Goal: Task Accomplishment & Management: Manage account settings

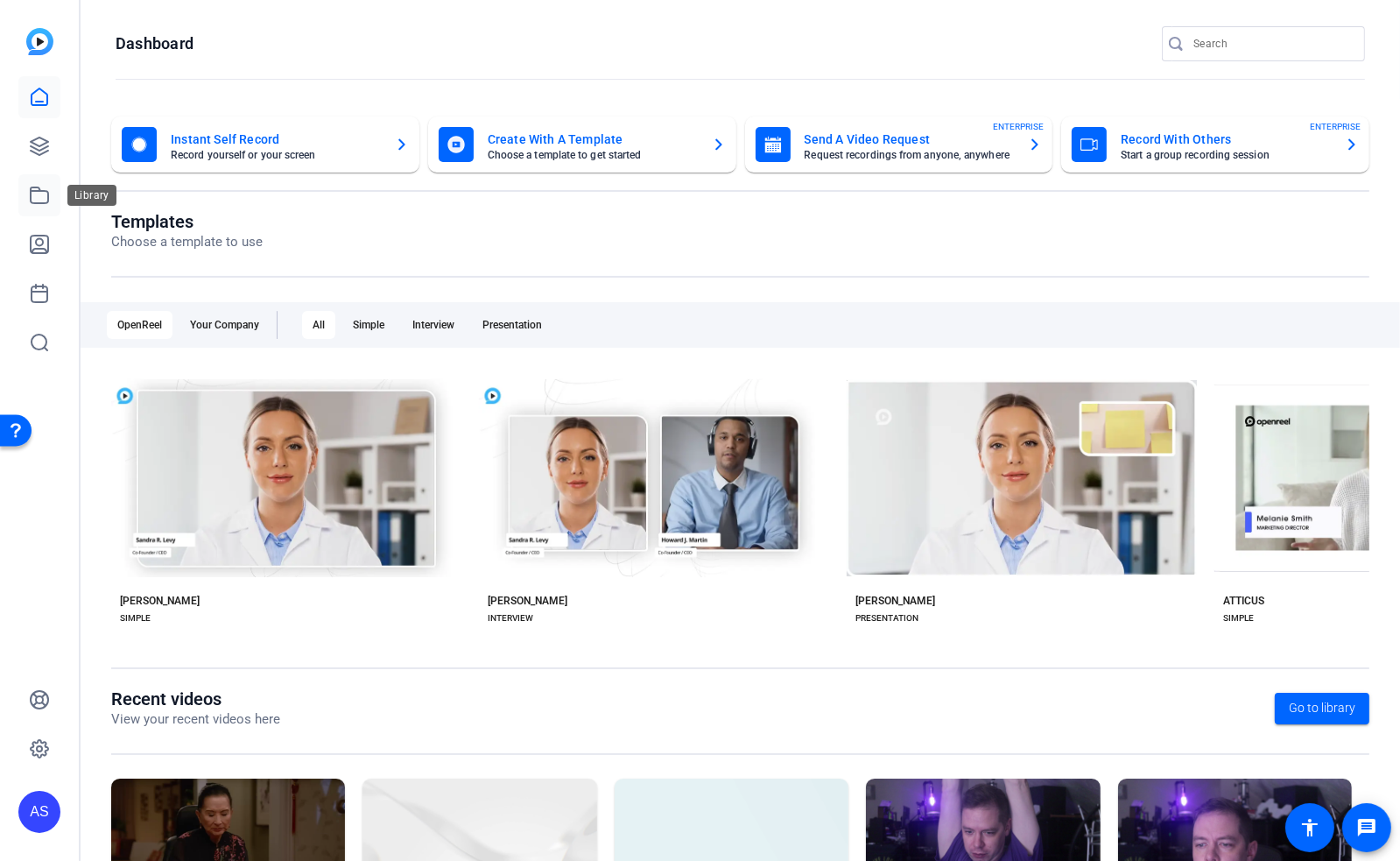
click at [40, 194] on icon at bounding box center [39, 194] width 21 height 21
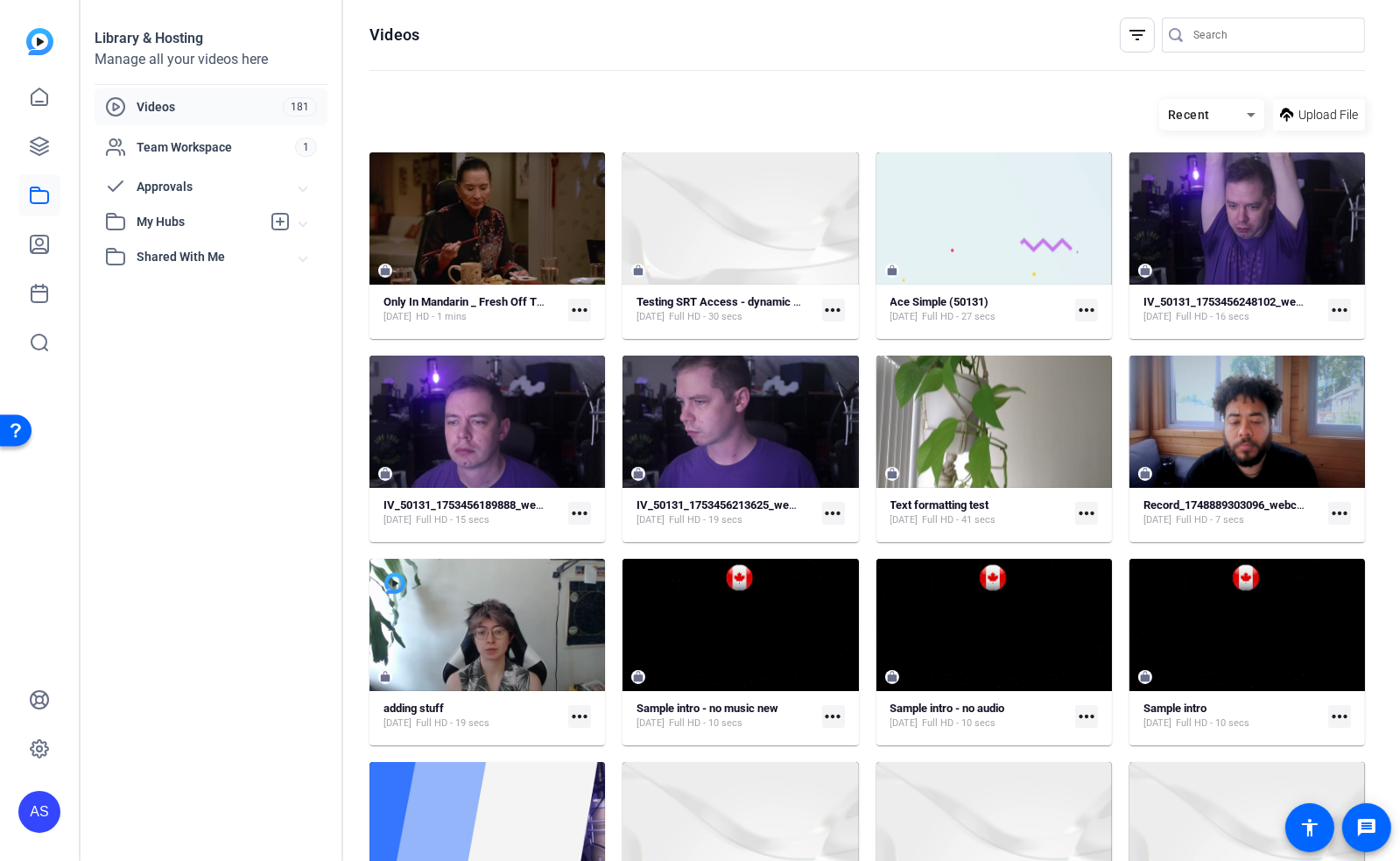
click at [581, 305] on mat-icon "more_horiz" at bounding box center [580, 310] width 23 height 23
click at [459, 299] on div at bounding box center [700, 430] width 1400 height 861
click at [456, 295] on strong "Only In Mandarin _ Fresh Off The Boat" at bounding box center [478, 301] width 191 height 13
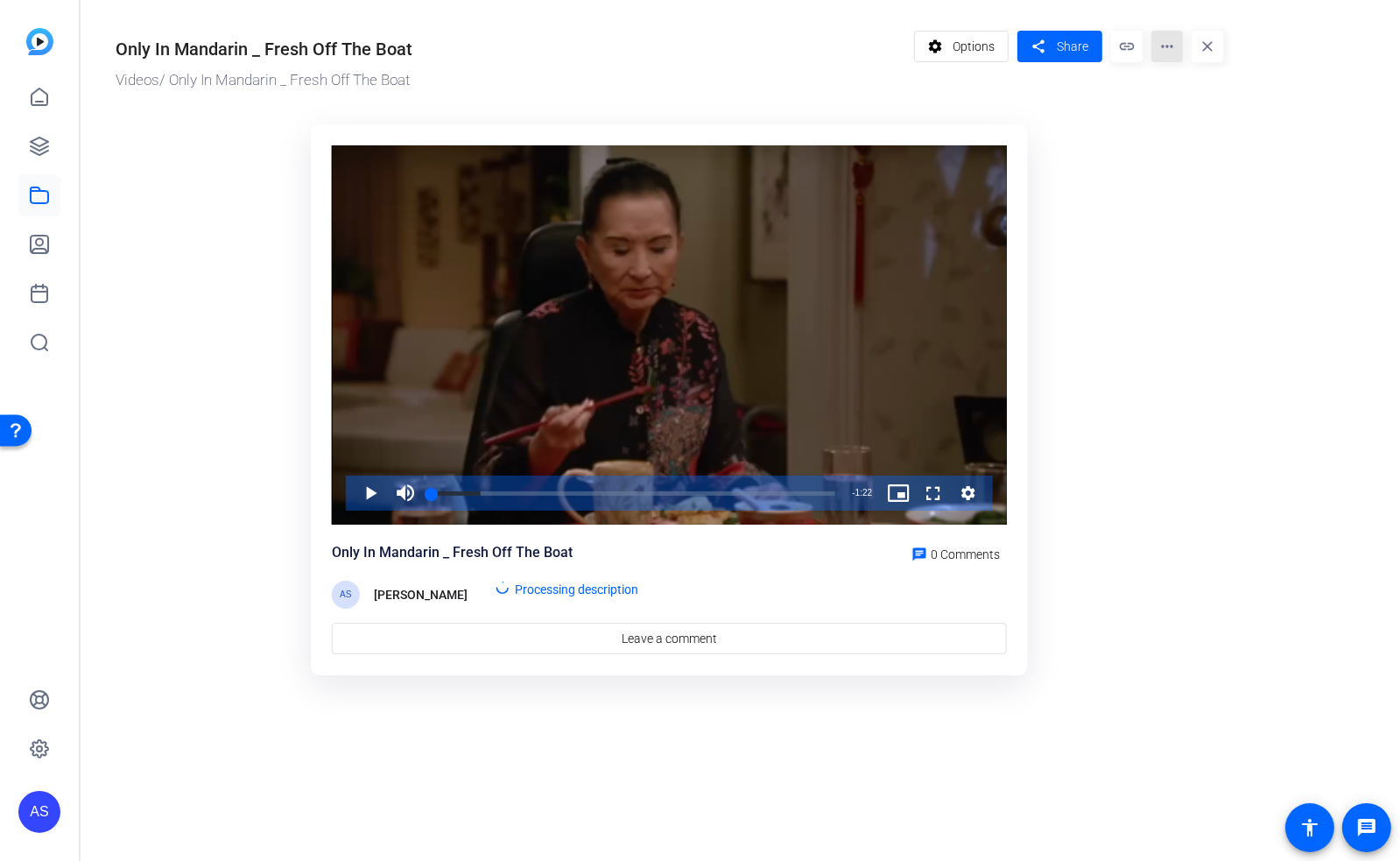
click at [1172, 47] on mat-icon "more_horiz" at bounding box center [1167, 47] width 32 height 32
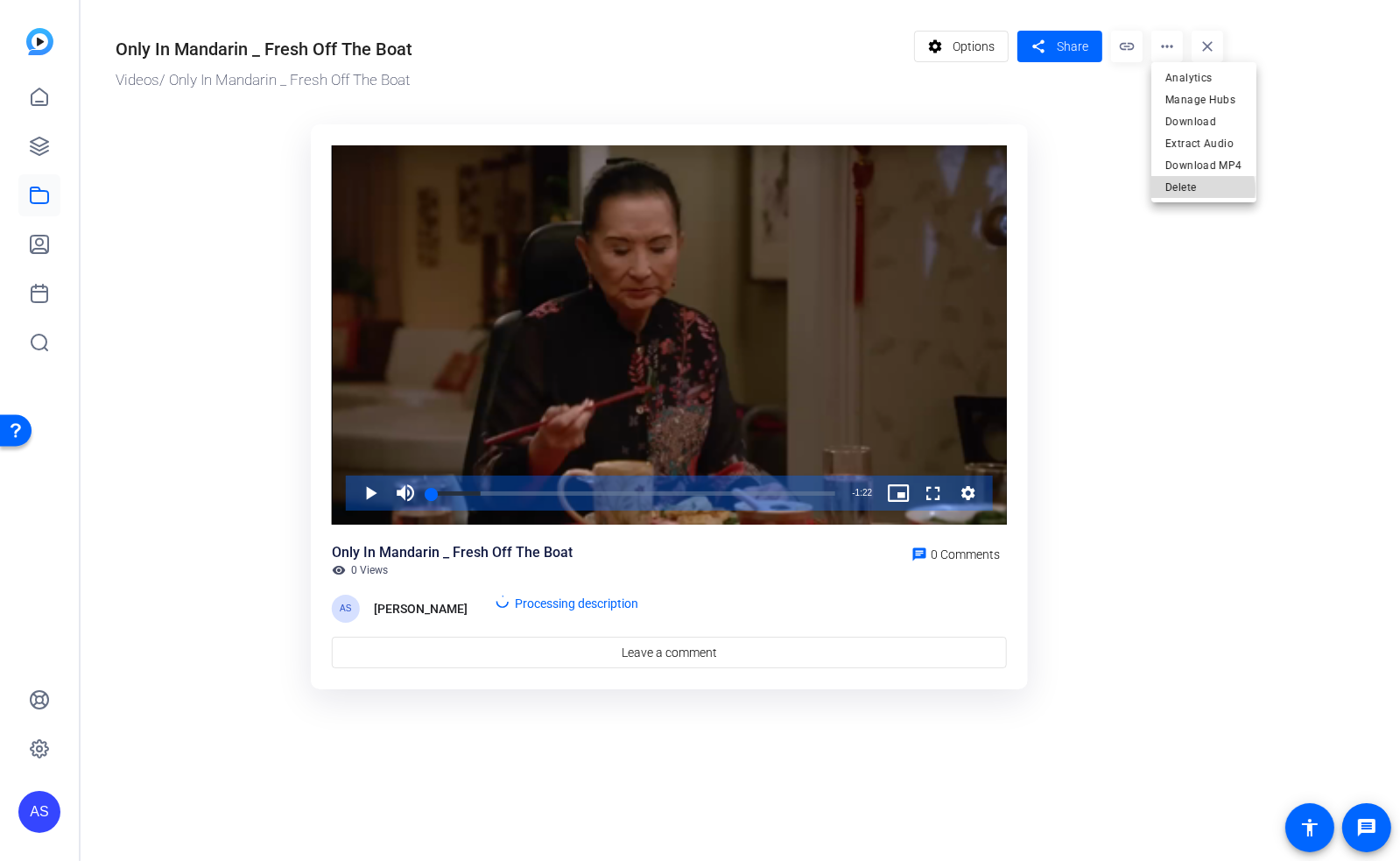
click at [1198, 189] on span "Delete" at bounding box center [1204, 187] width 77 height 21
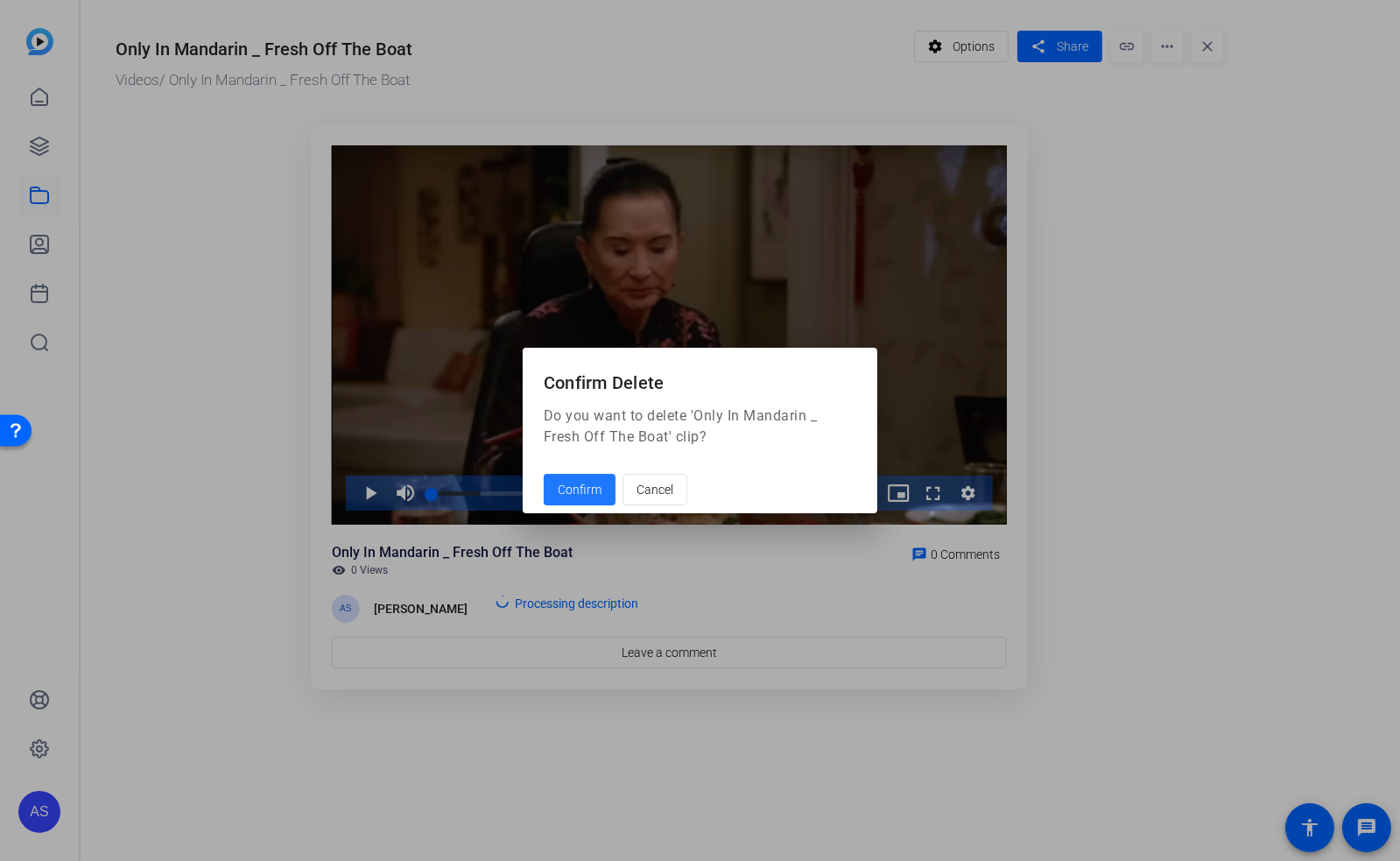
click at [589, 495] on span "Confirm" at bounding box center [580, 490] width 44 height 18
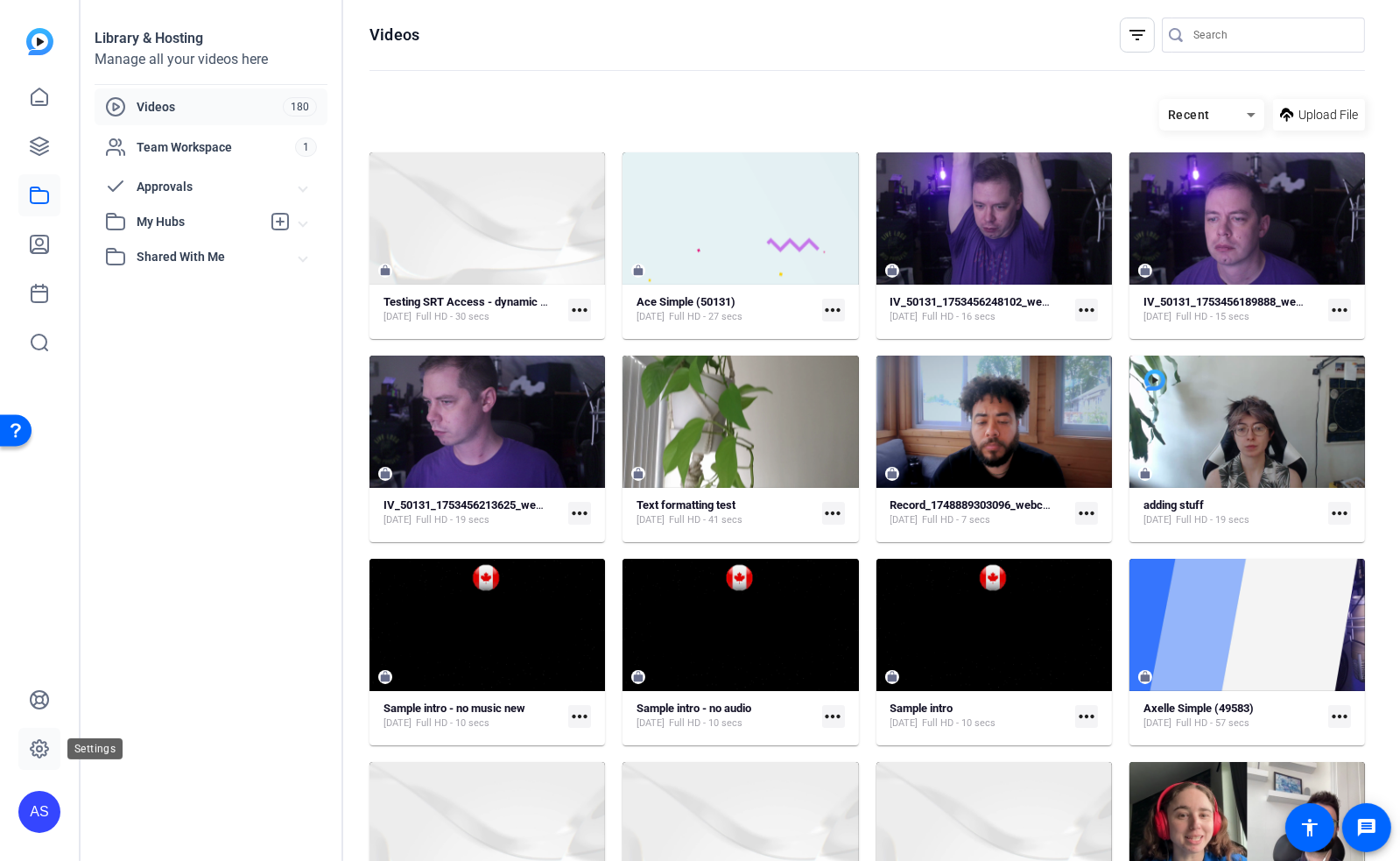
click at [43, 750] on icon at bounding box center [39, 749] width 21 height 21
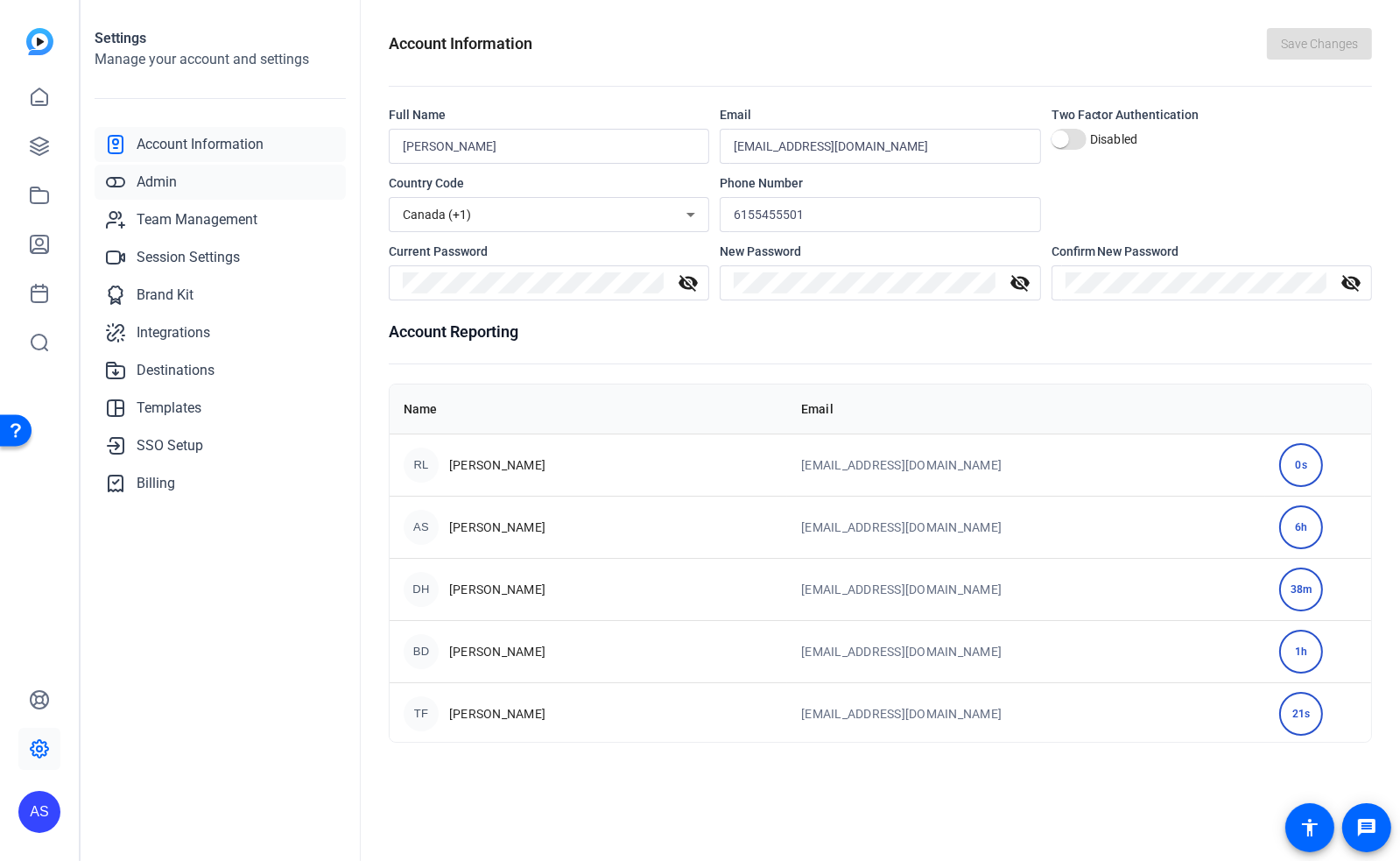
click at [162, 188] on span "Admin" at bounding box center [157, 182] width 40 height 21
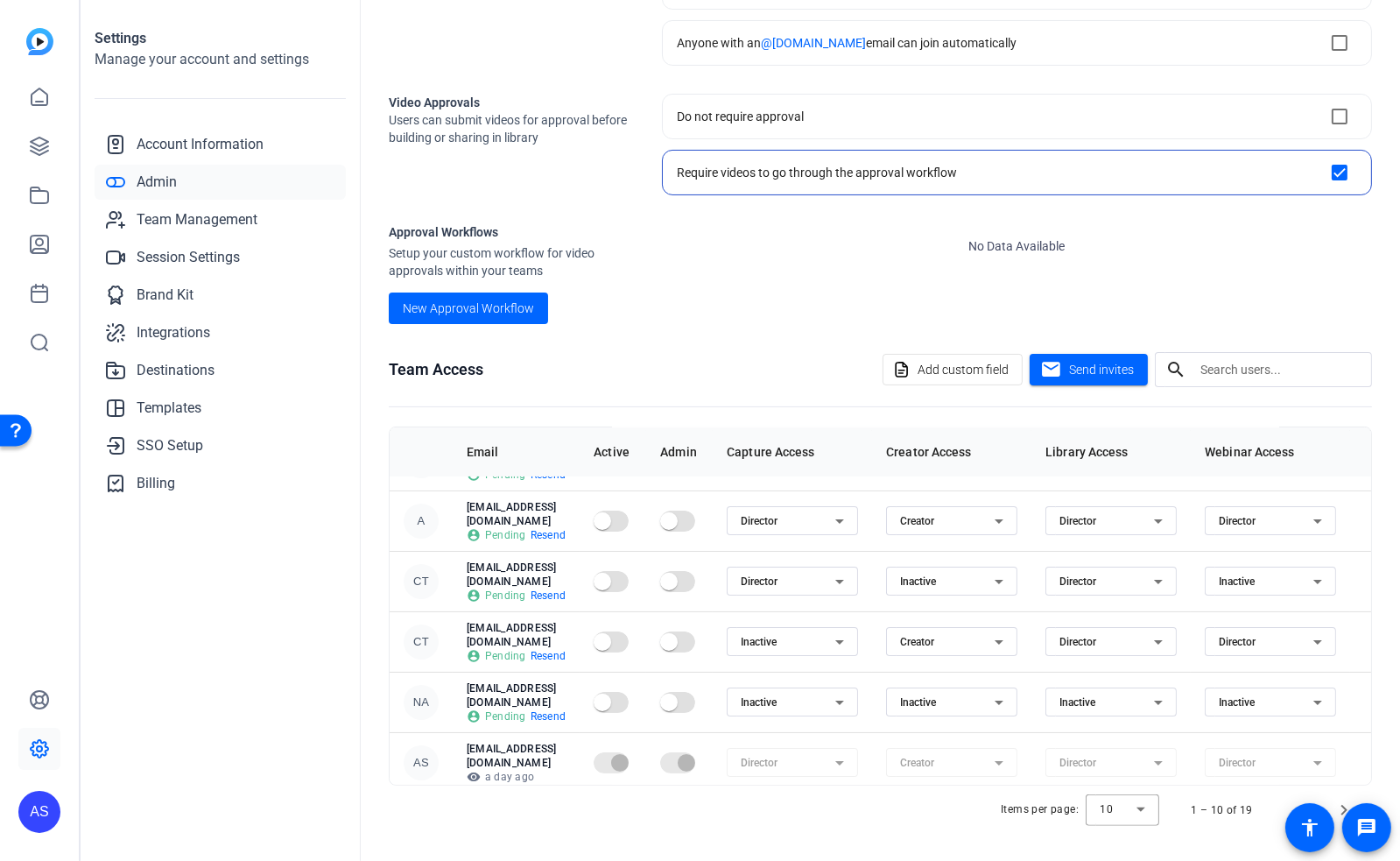
scroll to position [232, 0]
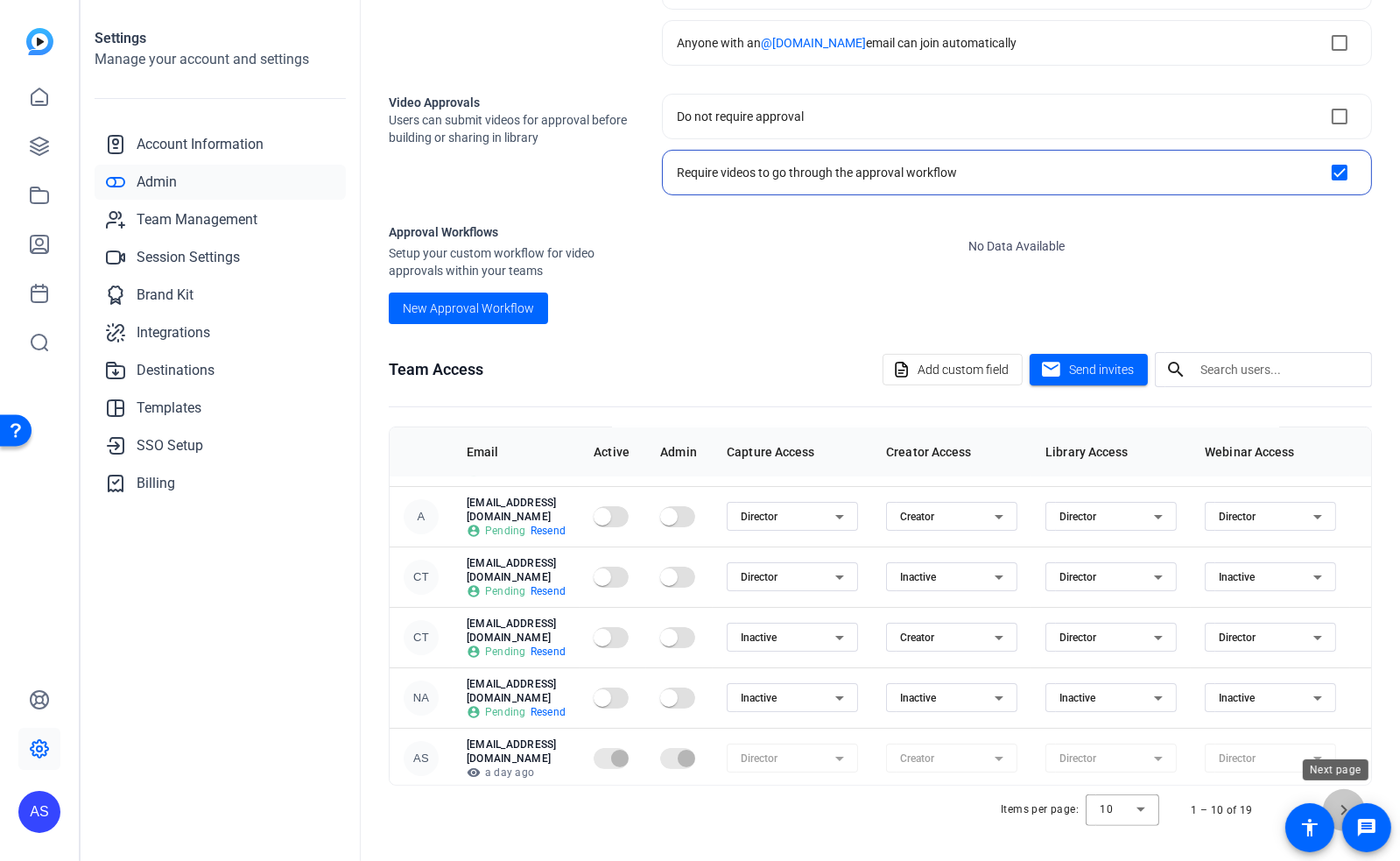
click at [1338, 803] on span "Next page" at bounding box center [1344, 810] width 42 height 42
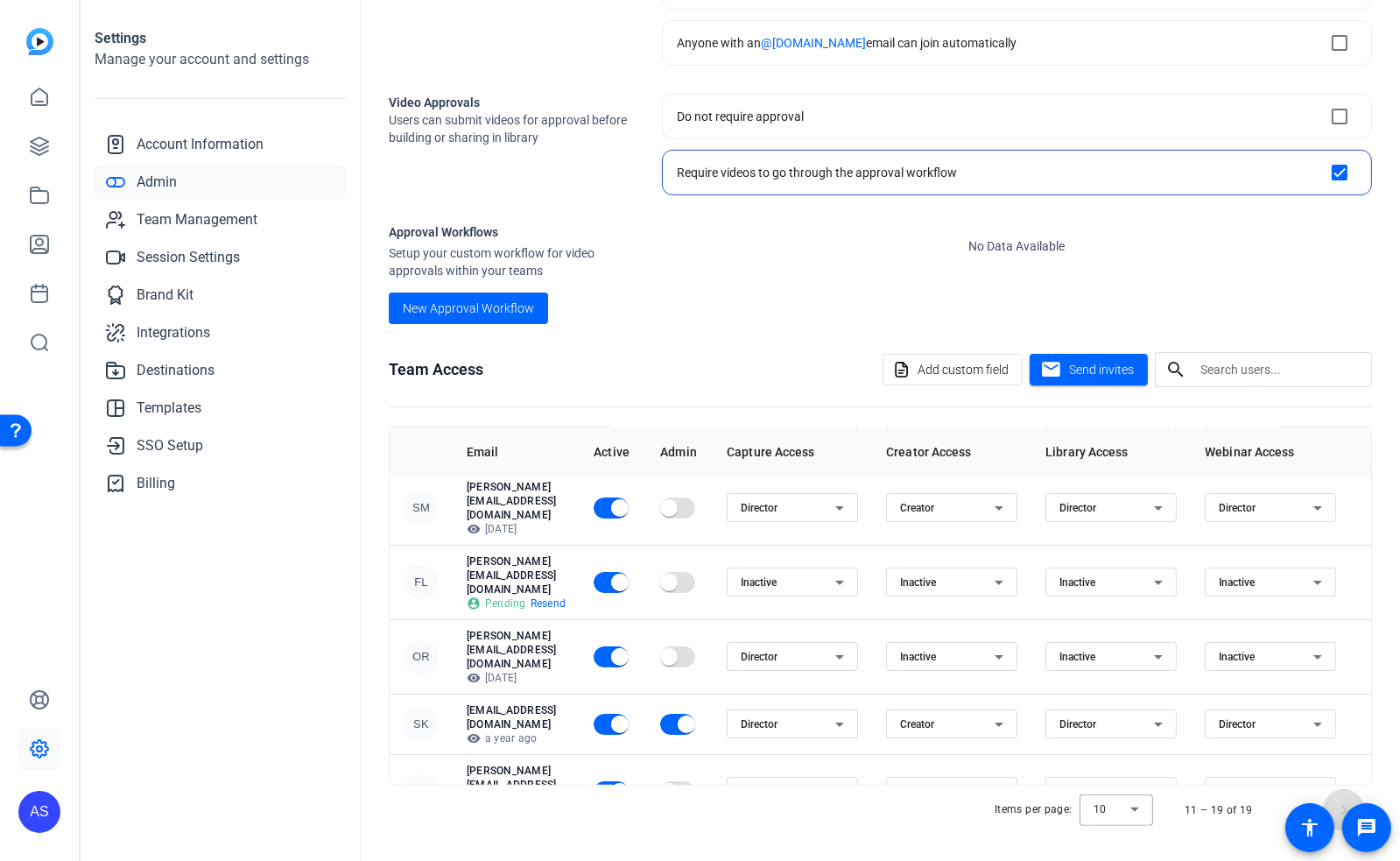
scroll to position [62, 0]
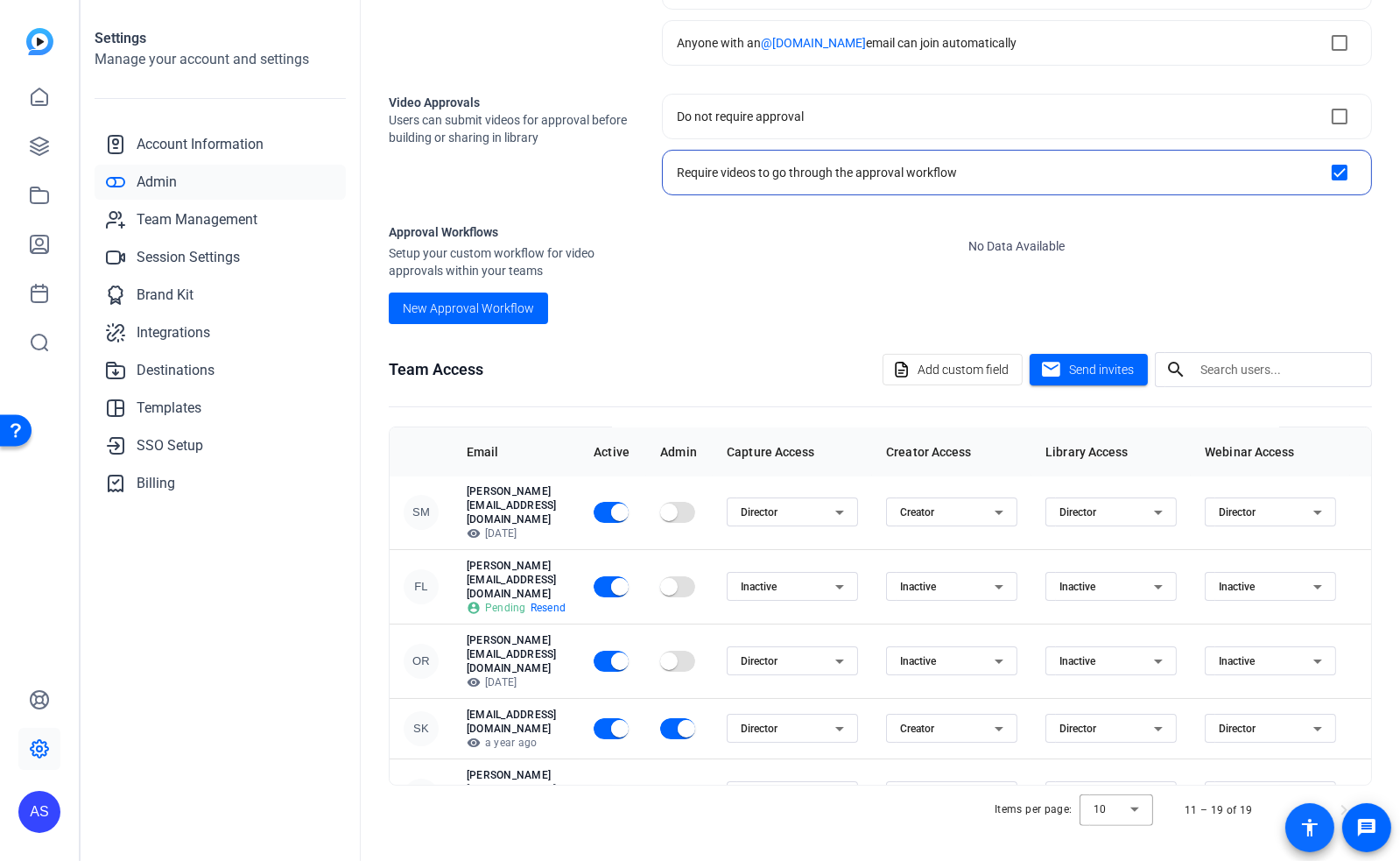
click at [1286, 809] on span at bounding box center [1311, 828] width 49 height 49
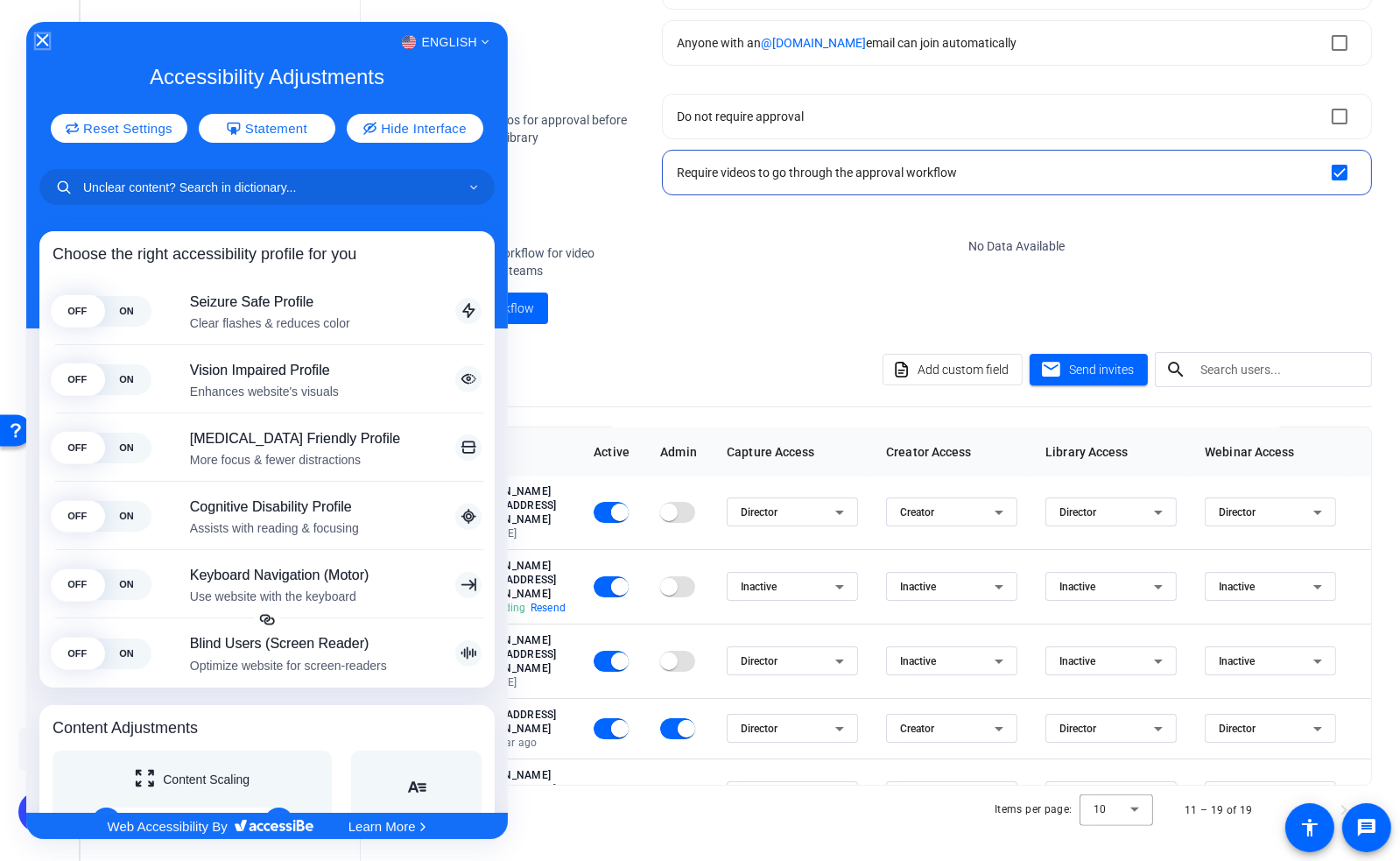
click at [42, 37] on icon "Close Accessibility Interface" at bounding box center [41, 39] width 12 height 12
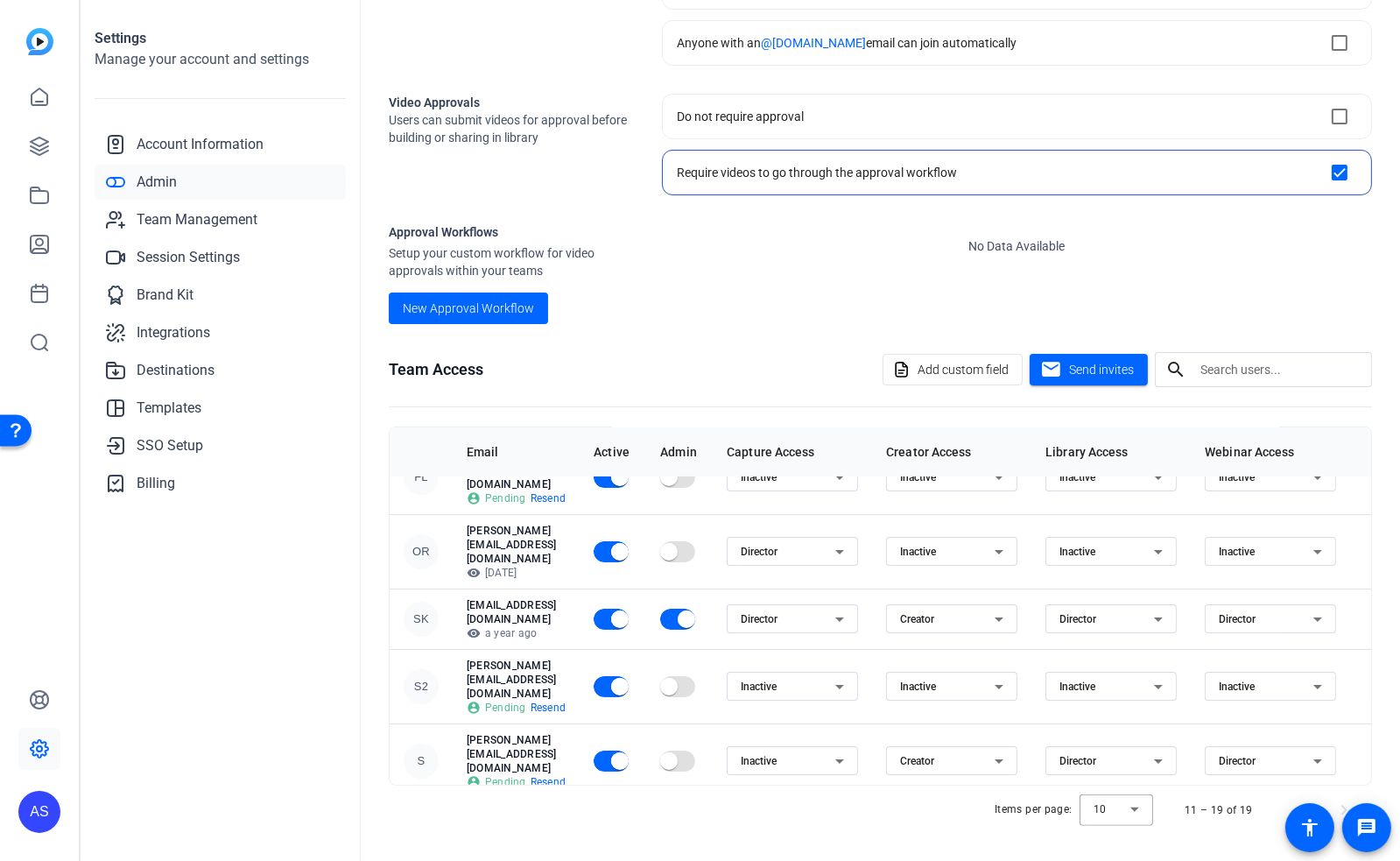
scroll to position [179, 0]
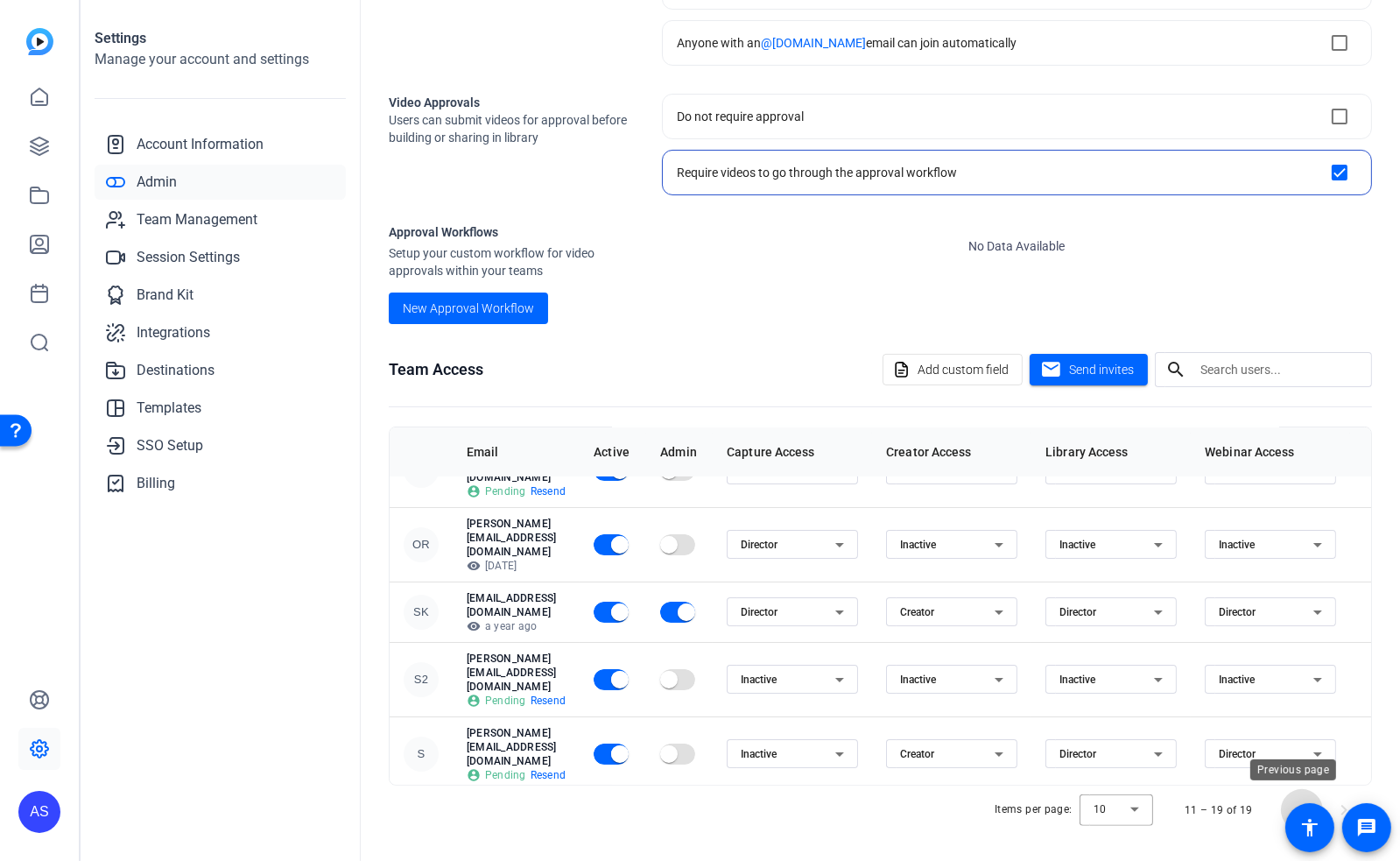
click at [1282, 802] on span "Previous page" at bounding box center [1302, 810] width 42 height 42
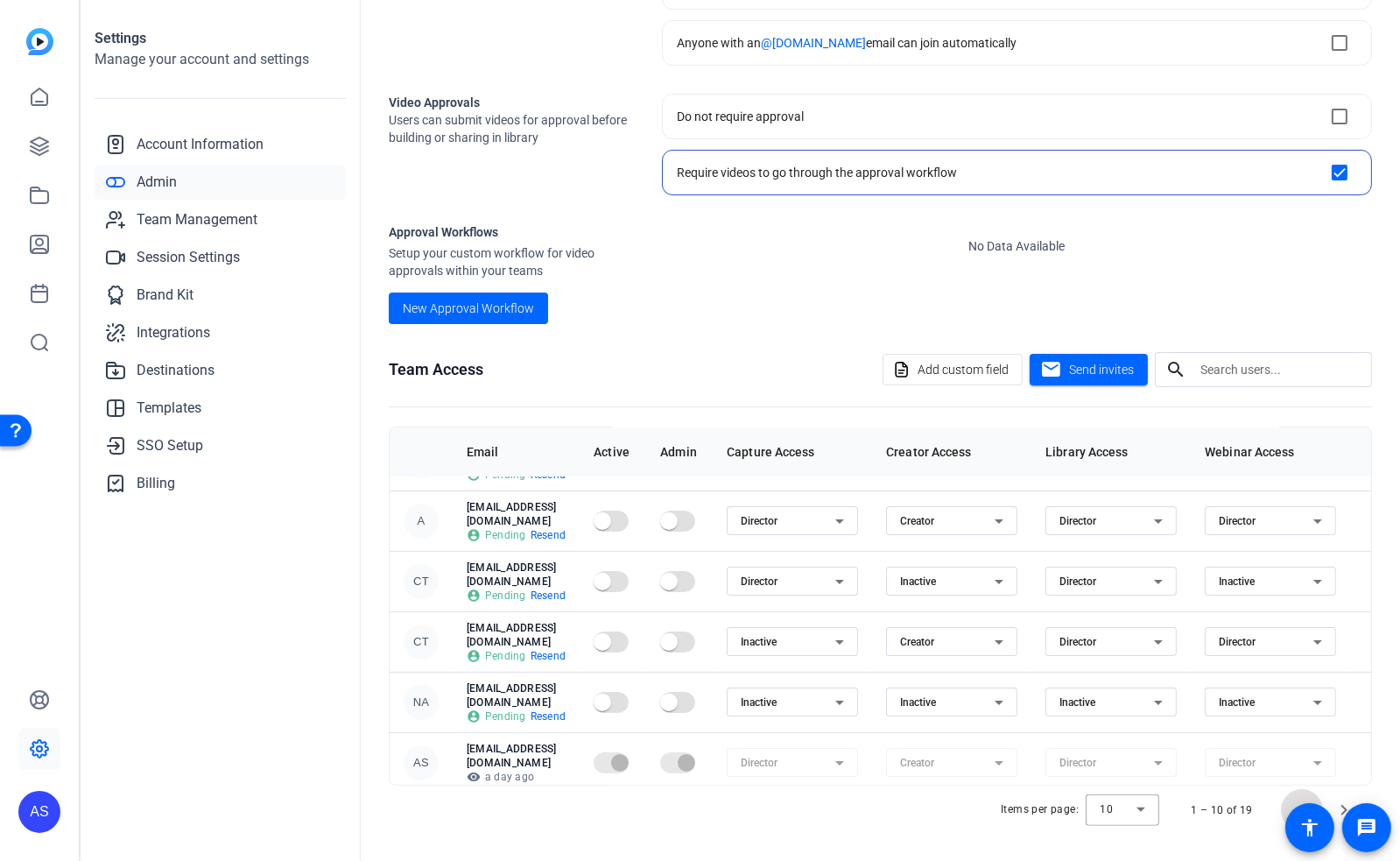
scroll to position [232, 0]
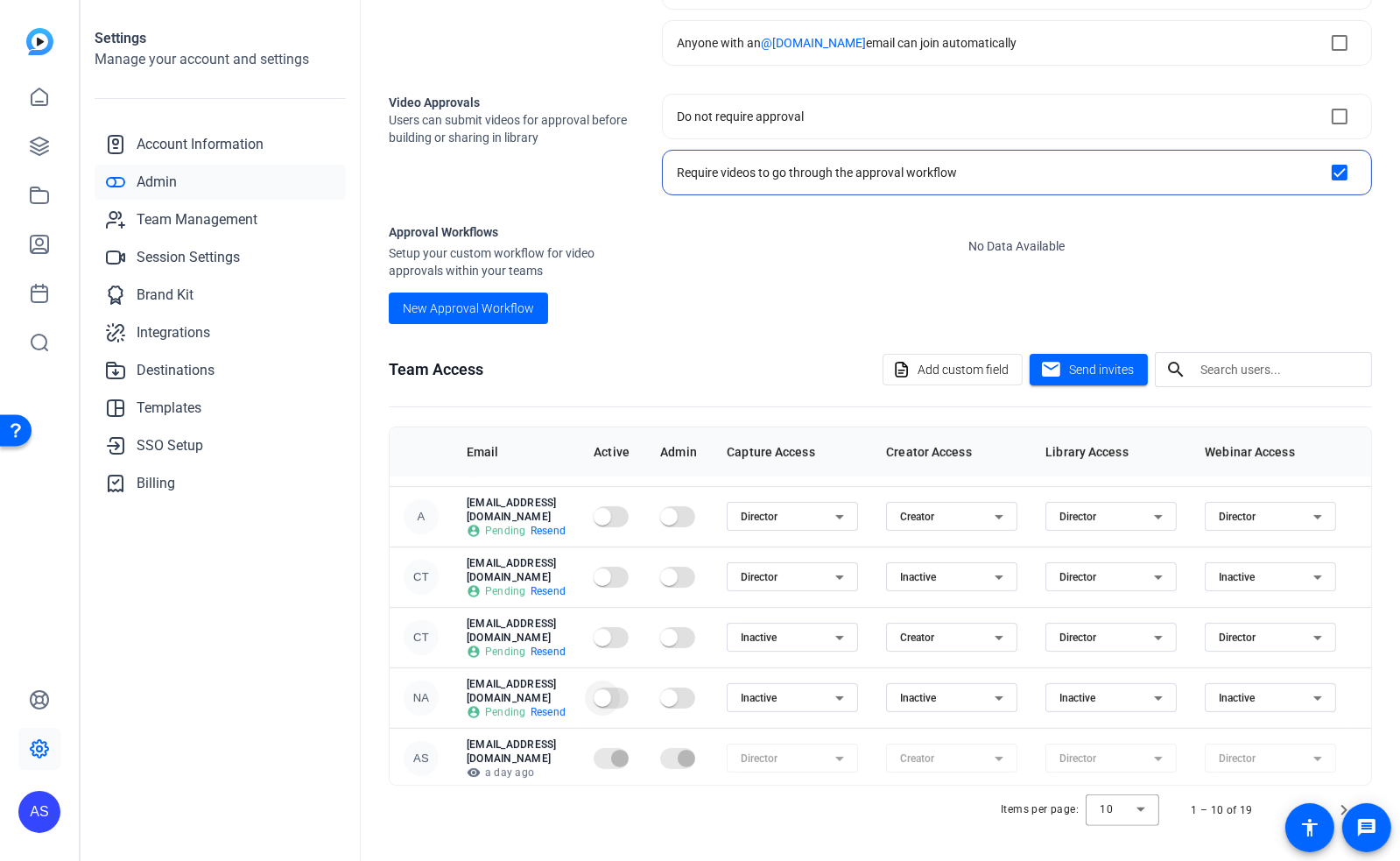
click at [620, 681] on span "button" at bounding box center [602, 698] width 35 height 35
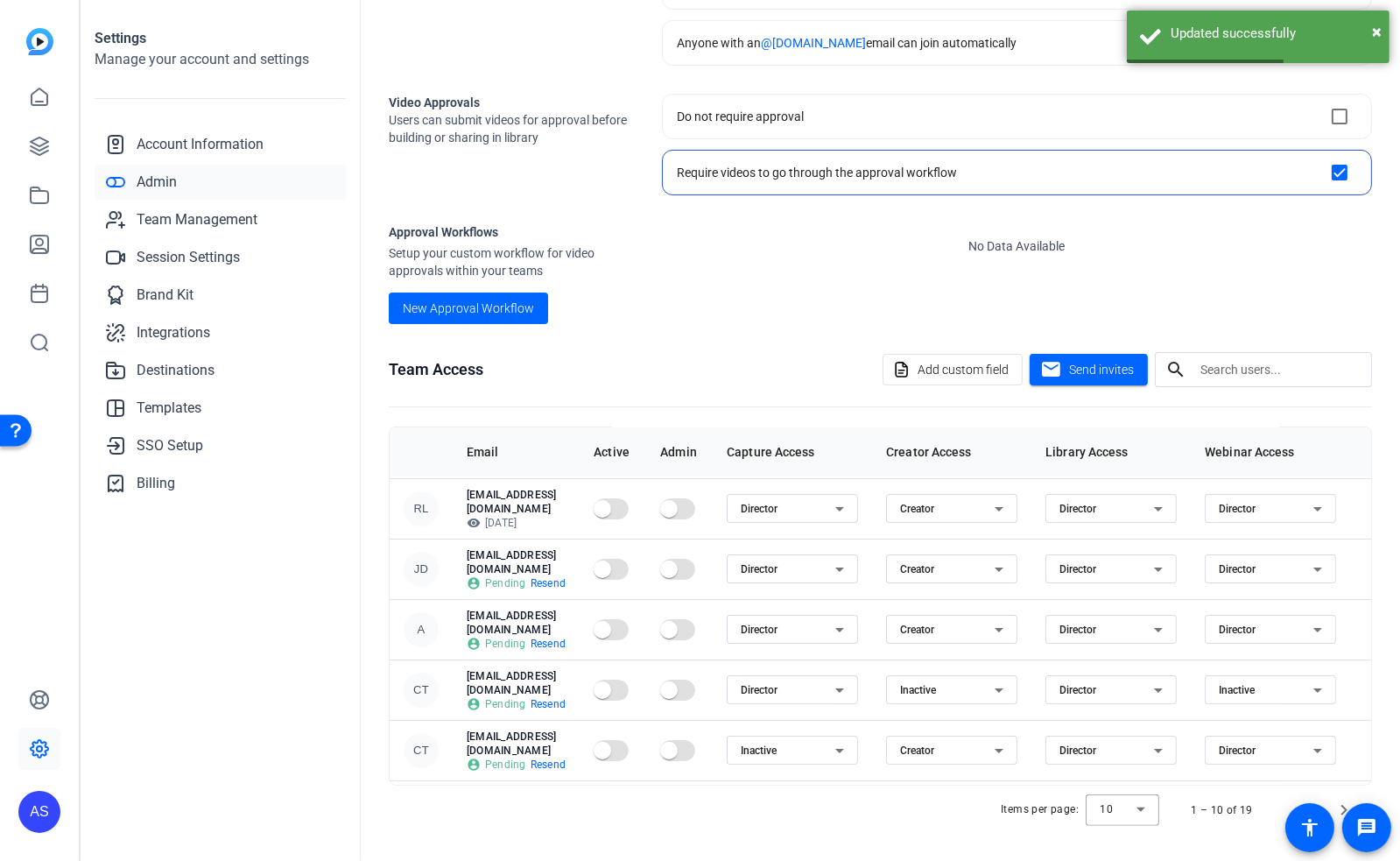
scroll to position [116, 0]
